Goal: Complete application form

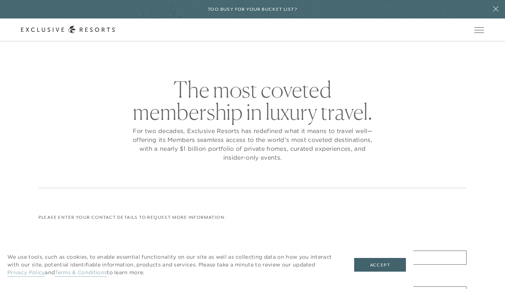
checkbox input "false"
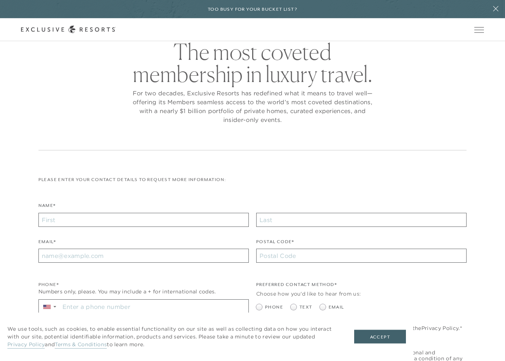
scroll to position [38, 0]
click at [208, 218] on input "Name*" at bounding box center [143, 219] width 210 height 14
type input "[EMAIL_ADDRESS][DOMAIN_NAME]"
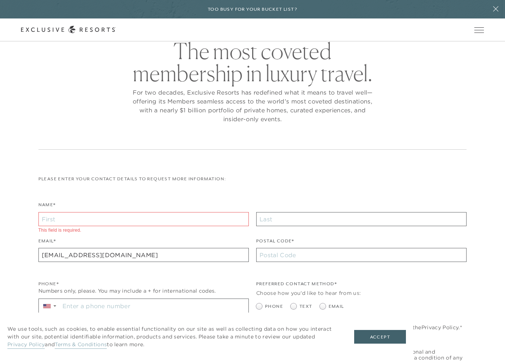
type input "[PERSON_NAME]"
type input "[PERSON_NAME] [PERSON_NAME]"
type input "33701"
click at [81, 289] on input "Stay in the know. Sign up for sms updates for the latest club news Sign up to g…" at bounding box center [154, 306] width 188 height 14
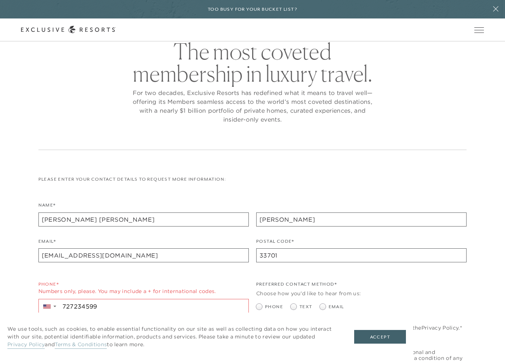
type input "[PHONE_NUMBER]"
click at [293, 289] on span at bounding box center [293, 307] width 6 height 6
radio input "true"
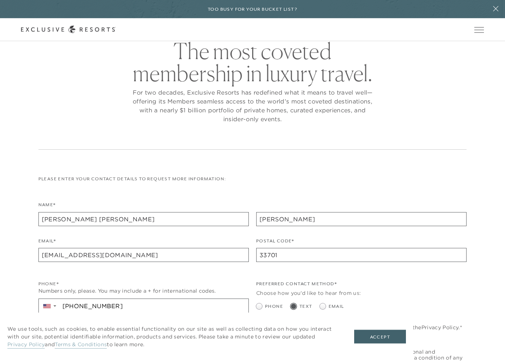
click at [384, 289] on button "Accept" at bounding box center [380, 337] width 52 height 14
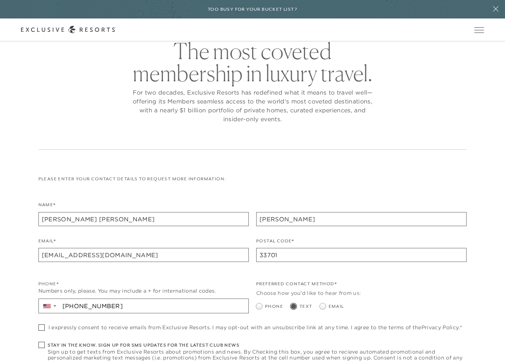
click at [40, 289] on span at bounding box center [41, 327] width 6 height 6
checkbox input "true"
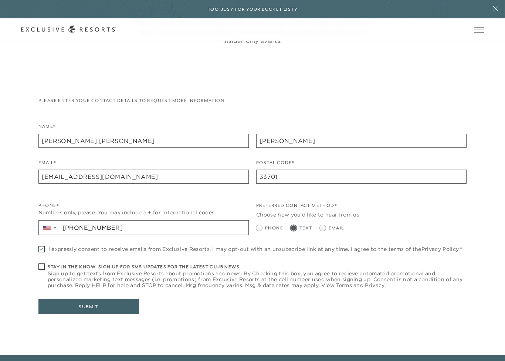
scroll to position [117, 0]
click at [40, 265] on span at bounding box center [41, 266] width 6 height 6
checkbox input "true"
click at [64, 289] on button "Submit" at bounding box center [88, 306] width 100 height 15
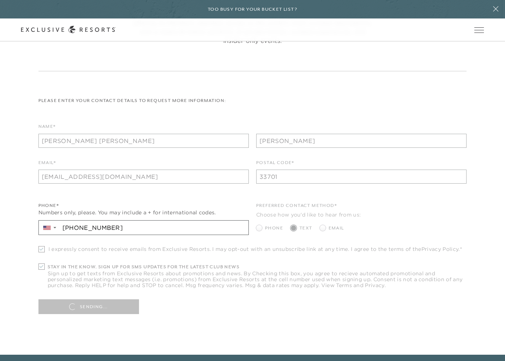
click at [494, 11] on icon at bounding box center [495, 8] width 5 height 5
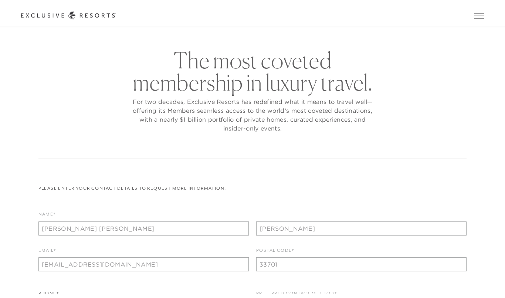
scroll to position [0, 0]
